Goal: Task Accomplishment & Management: Use online tool/utility

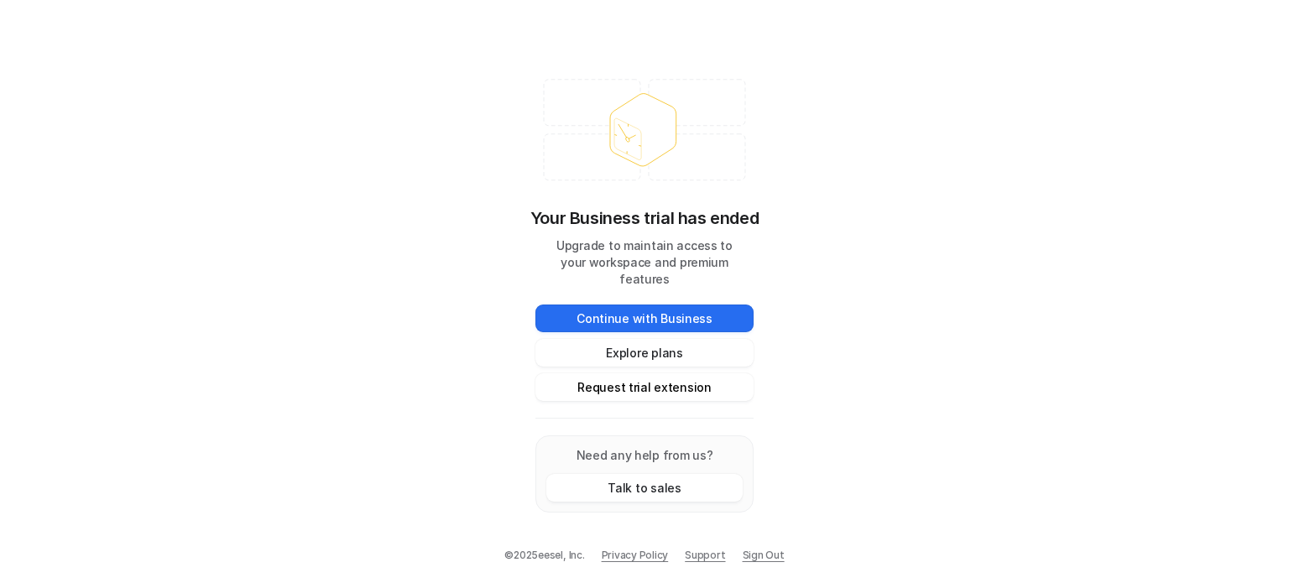
click at [614, 374] on button "Request trial extension" at bounding box center [645, 388] width 218 height 28
click at [606, 378] on button "Request trial extension" at bounding box center [645, 388] width 218 height 28
click at [752, 562] on link "Sign Out" at bounding box center [764, 555] width 42 height 15
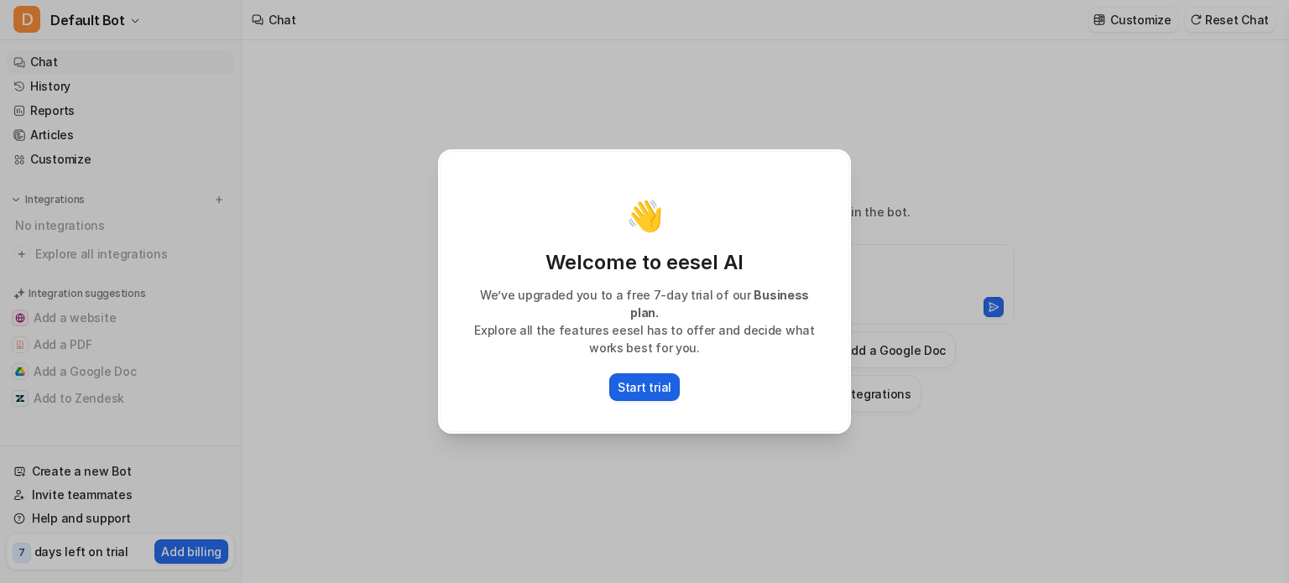
click at [669, 384] on button "Start trial" at bounding box center [644, 388] width 71 height 28
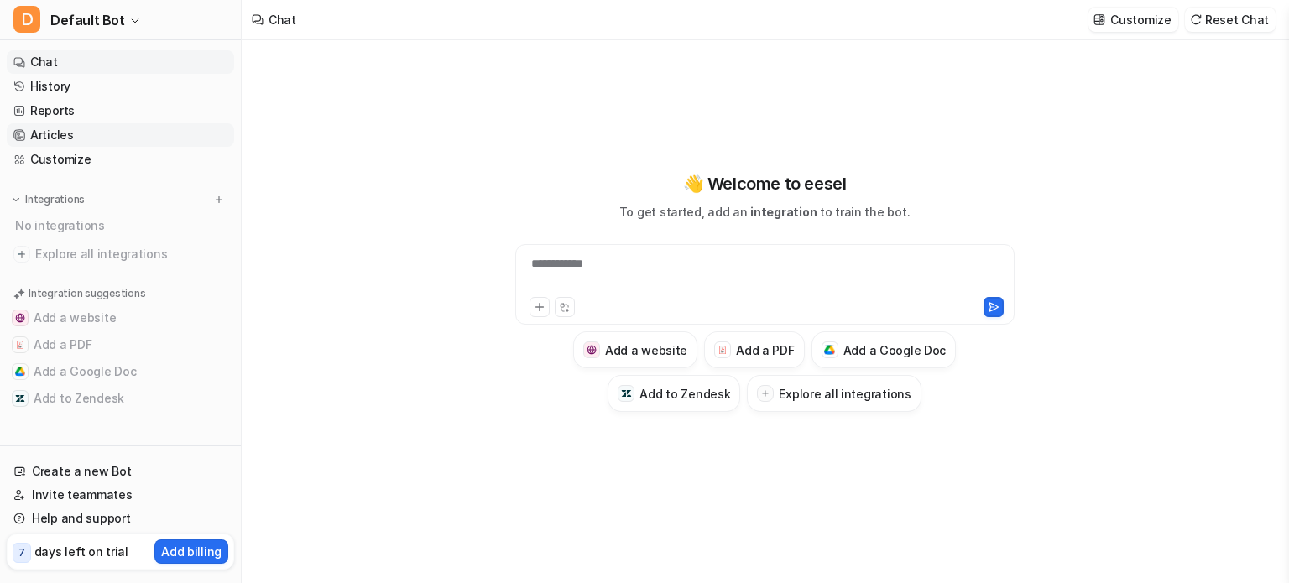
click at [124, 130] on link "Articles" at bounding box center [120, 135] width 227 height 24
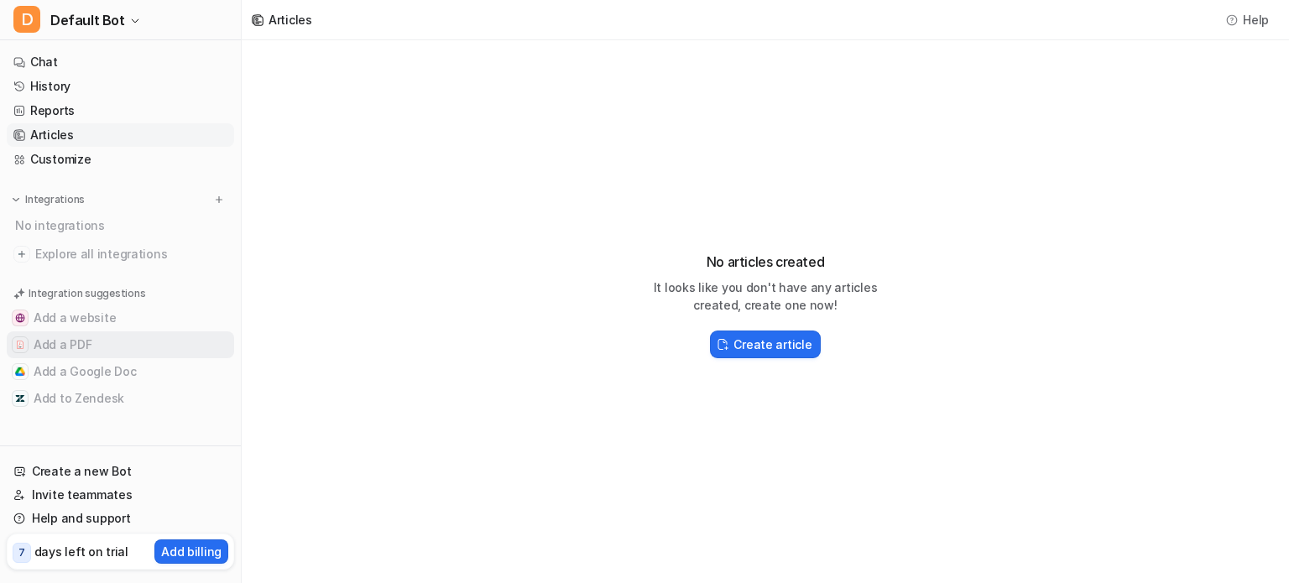
click at [87, 337] on button "Add a PDF" at bounding box center [120, 345] width 227 height 27
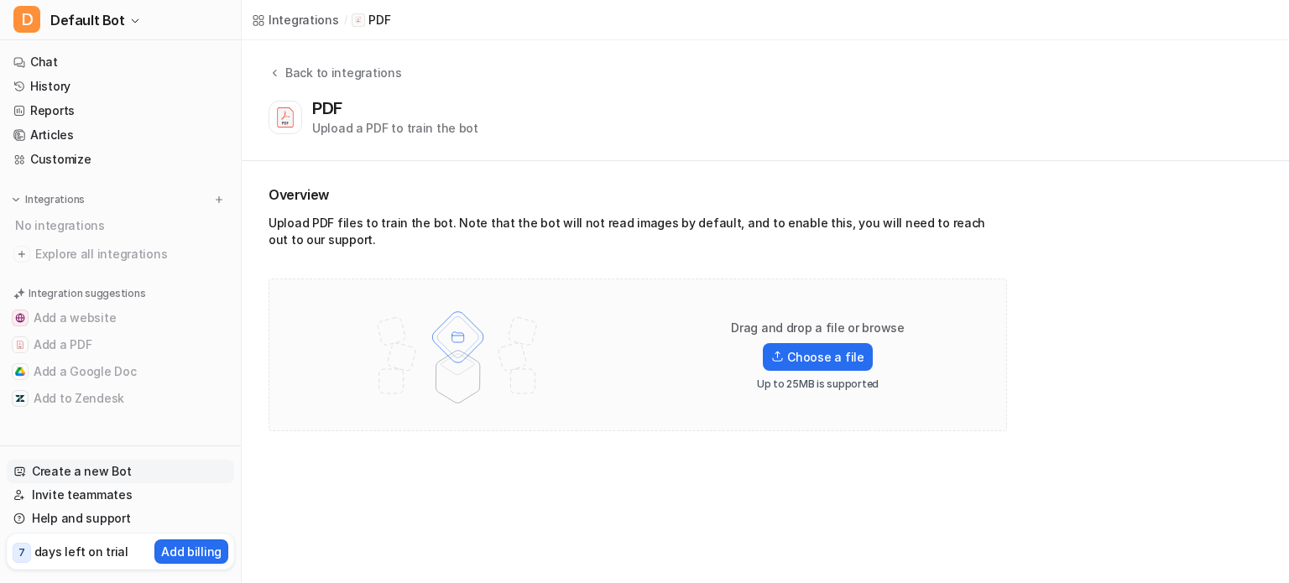
click at [71, 466] on link "Create a new Bot" at bounding box center [120, 472] width 227 height 24
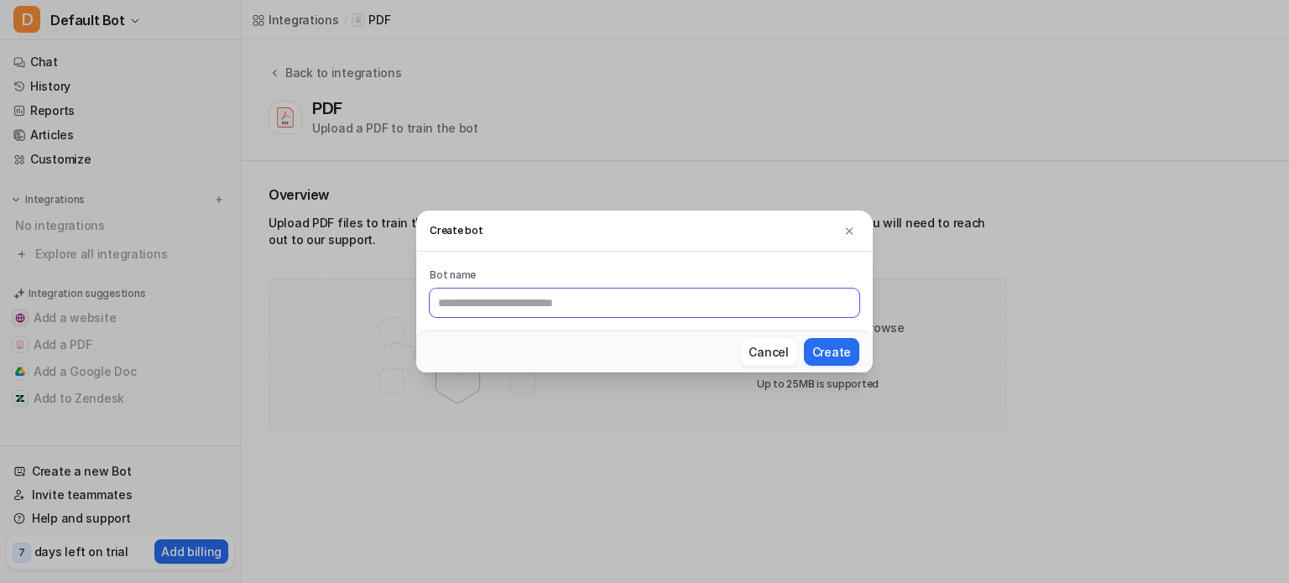
click at [501, 303] on input "text" at bounding box center [645, 303] width 430 height 29
type input "**********"
click at [823, 352] on button "Create" at bounding box center [831, 352] width 55 height 28
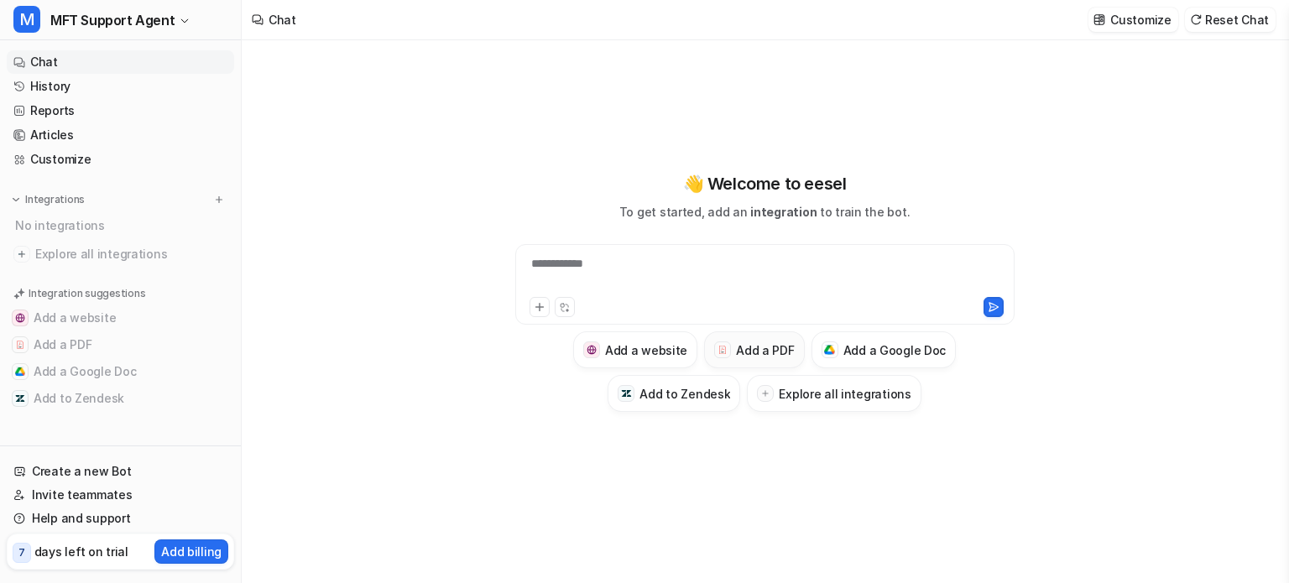
click at [790, 350] on h3 "Add a PDF" at bounding box center [765, 351] width 58 height 18
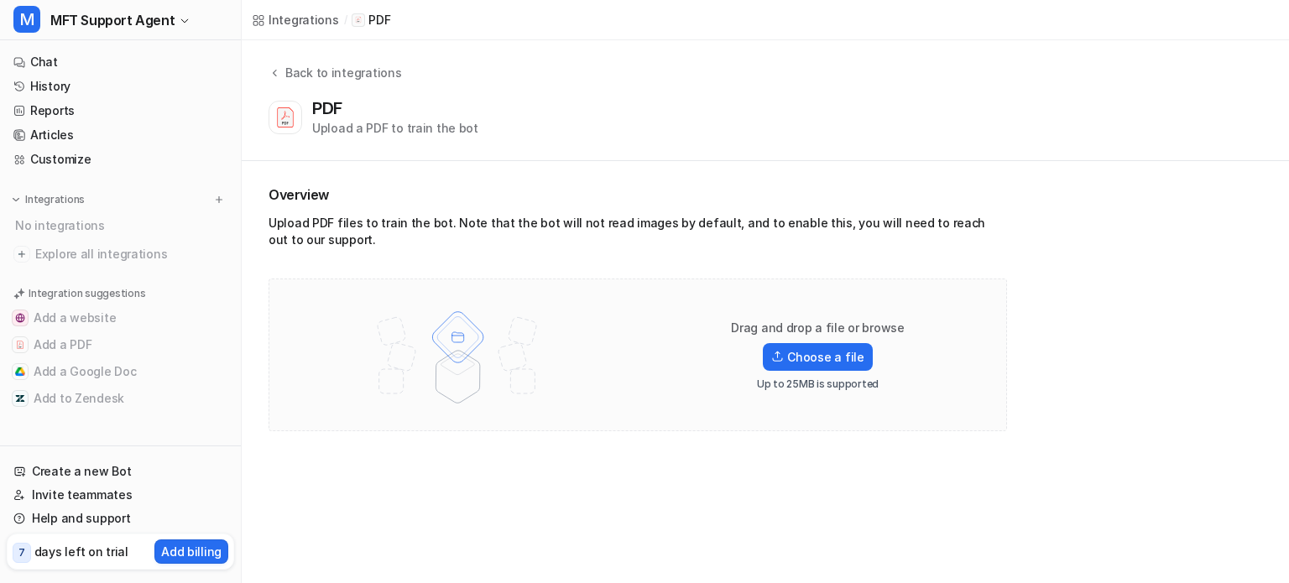
click at [790, 350] on label "Choose a file" at bounding box center [817, 357] width 109 height 28
click at [0, 0] on input "Choose a file" at bounding box center [0, 0] width 0 height 0
